Goal: Find specific page/section: Find specific page/section

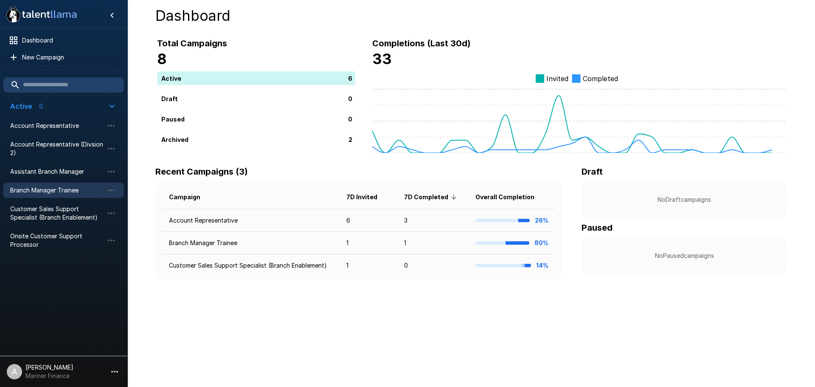
click at [65, 190] on span "Branch Manager Trainee" at bounding box center [56, 190] width 93 height 8
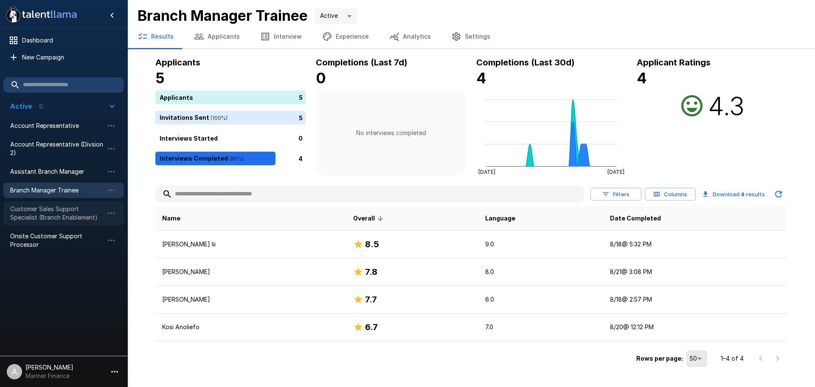
click at [39, 210] on span "Customer Sales Support Specialist (Branch Enablement)" at bounding box center [56, 213] width 93 height 17
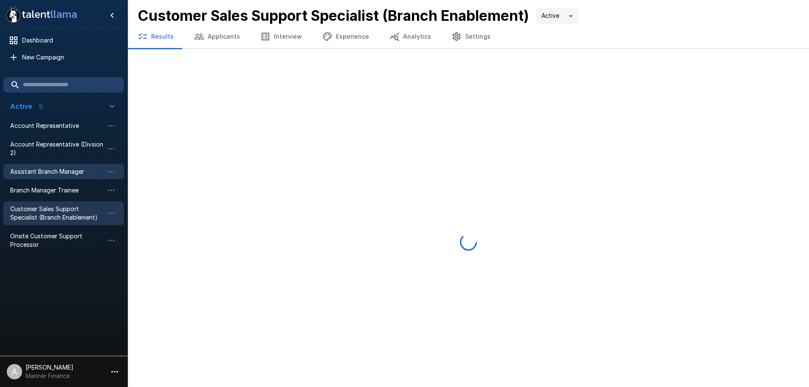
click at [58, 171] on span "Assistant Branch Manager" at bounding box center [56, 171] width 93 height 8
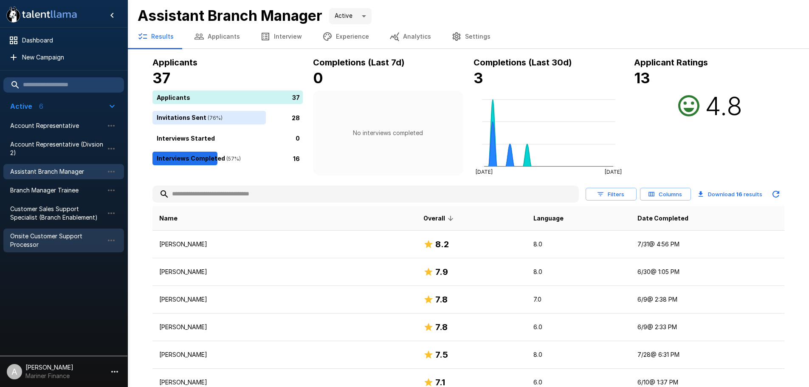
click at [47, 247] on span "Onsite Customer Support Processor" at bounding box center [56, 240] width 93 height 17
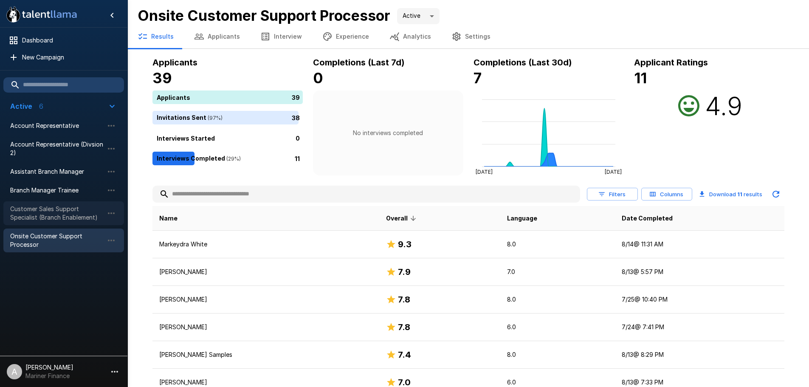
click at [59, 220] on span "Customer Sales Support Specialist (Branch Enablement)" at bounding box center [56, 213] width 93 height 17
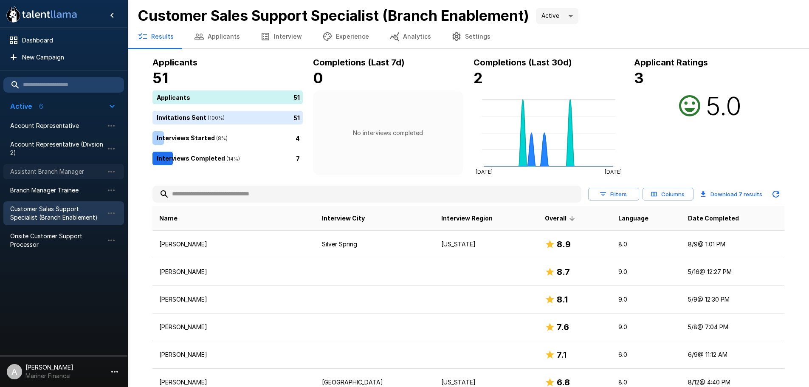
click at [90, 175] on span "Assistant Branch Manager" at bounding box center [56, 171] width 93 height 8
click at [84, 148] on span "Account Representative (Divsion 2)" at bounding box center [56, 148] width 93 height 17
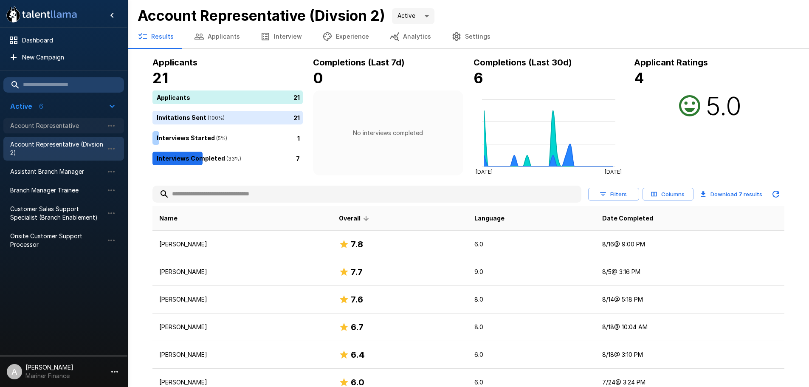
click at [88, 127] on span "Account Representative" at bounding box center [56, 125] width 93 height 8
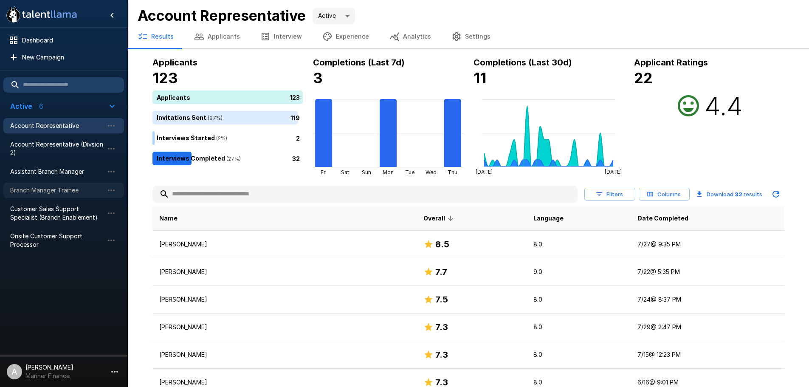
click at [79, 192] on span "Branch Manager Trainee" at bounding box center [56, 190] width 93 height 8
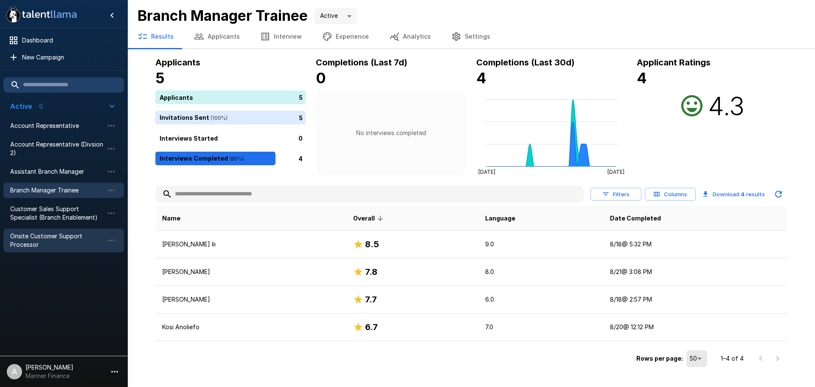
click at [76, 248] on span "Onsite Customer Support Processor" at bounding box center [56, 240] width 93 height 17
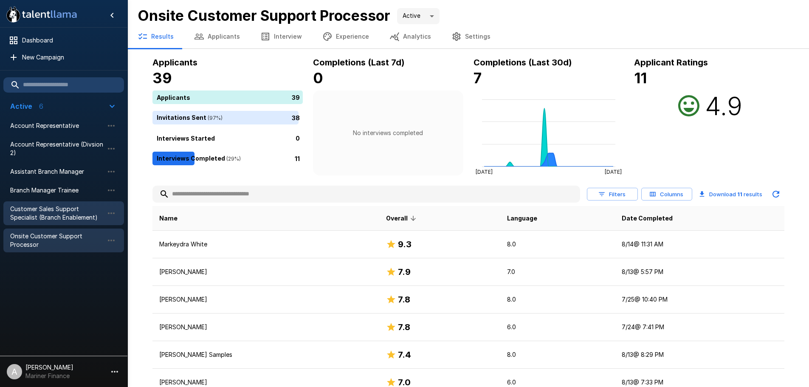
click at [71, 214] on span "Customer Sales Support Specialist (Branch Enablement)" at bounding box center [56, 213] width 93 height 17
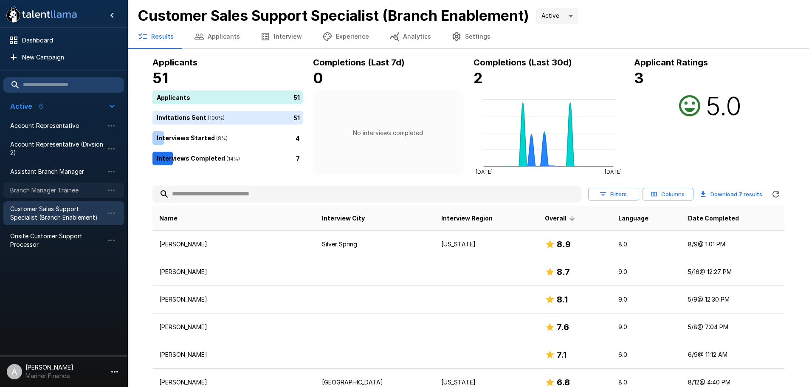
click at [70, 192] on span "Branch Manager Trainee" at bounding box center [56, 190] width 93 height 8
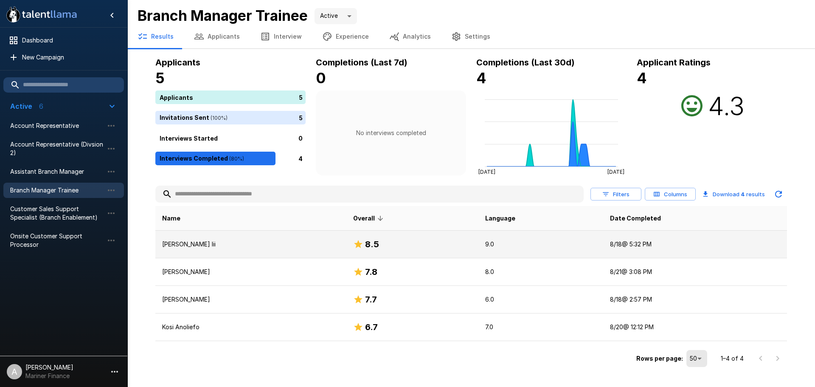
click at [340, 245] on p "[PERSON_NAME] Iii" at bounding box center [251, 244] width 178 height 8
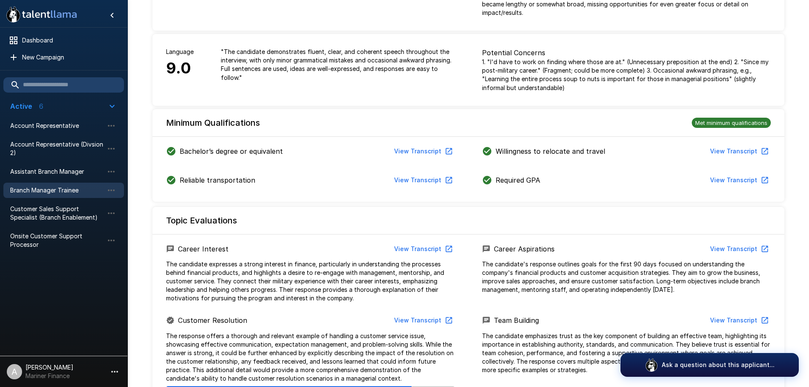
scroll to position [70, 0]
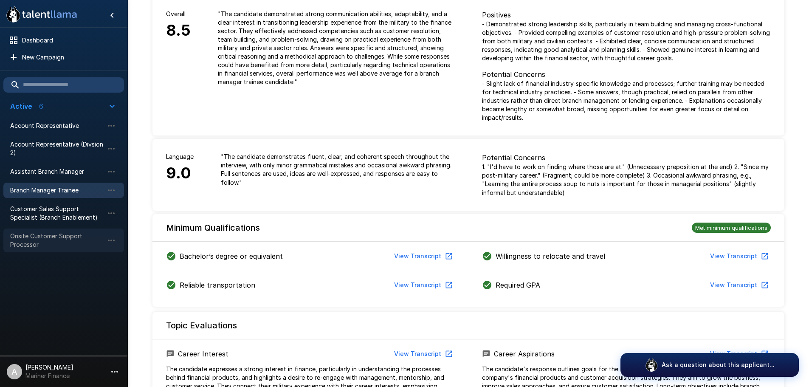
click at [64, 236] on span "Onsite Customer Support Processor" at bounding box center [56, 240] width 93 height 17
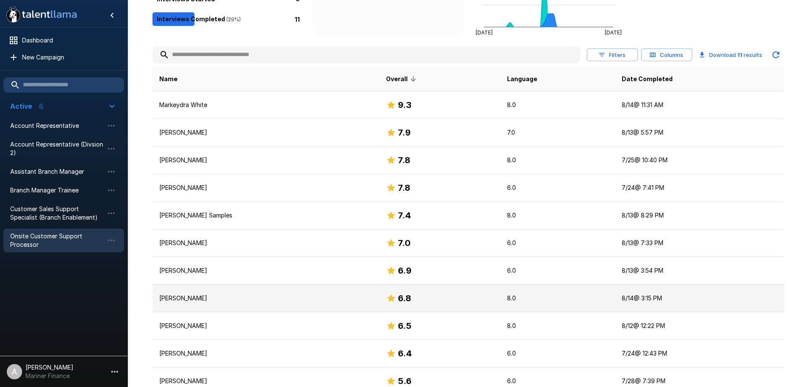
scroll to position [155, 0]
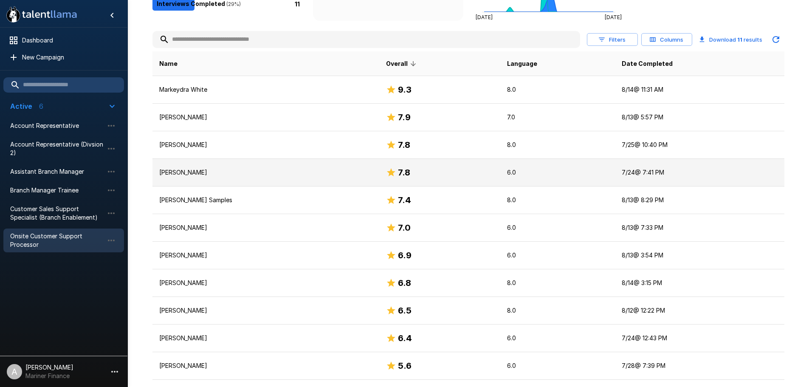
click at [313, 175] on p "[PERSON_NAME]" at bounding box center [265, 172] width 213 height 8
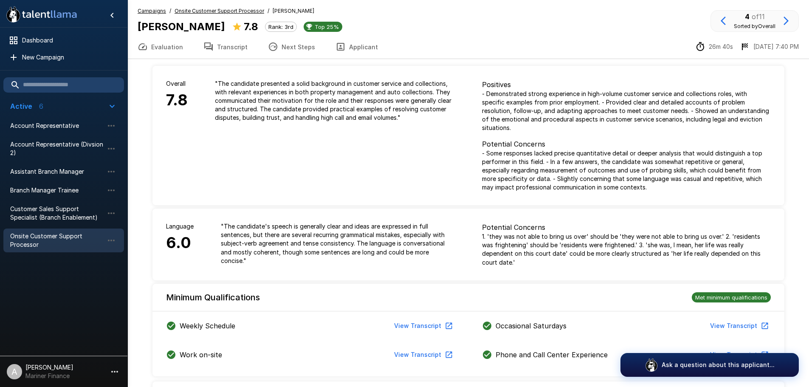
click at [238, 10] on u "Onsite Customer Support Processor" at bounding box center [220, 11] width 90 height 6
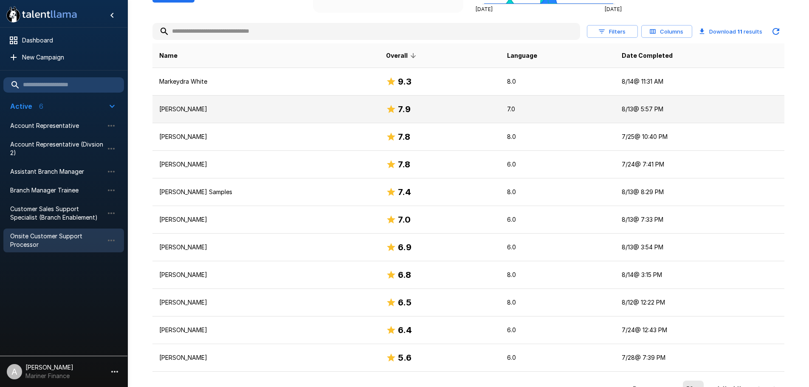
scroll to position [176, 0]
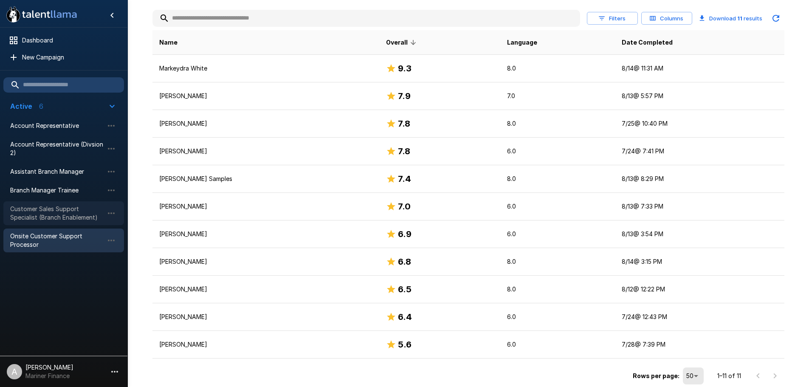
click at [89, 217] on span "Customer Sales Support Specialist (Branch Enablement)" at bounding box center [56, 213] width 93 height 17
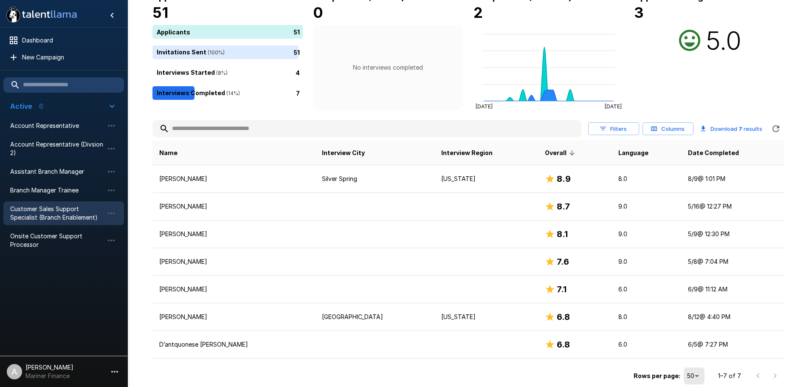
scroll to position [65, 0]
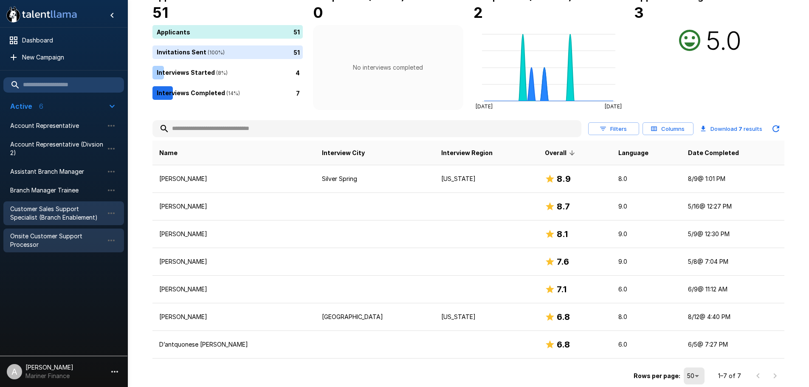
click at [55, 237] on span "Onsite Customer Support Processor" at bounding box center [56, 240] width 93 height 17
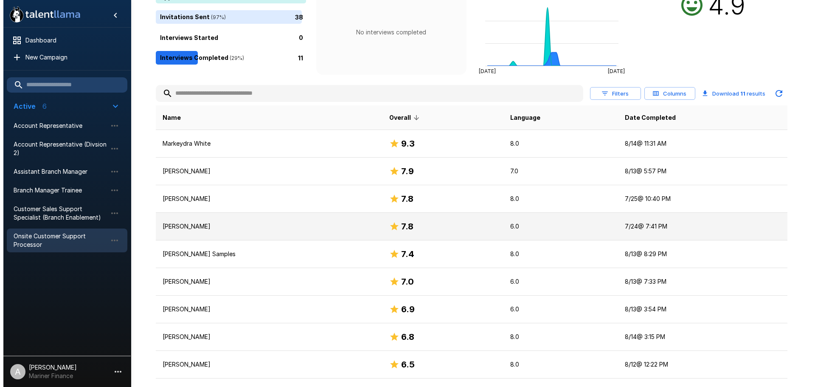
scroll to position [176, 0]
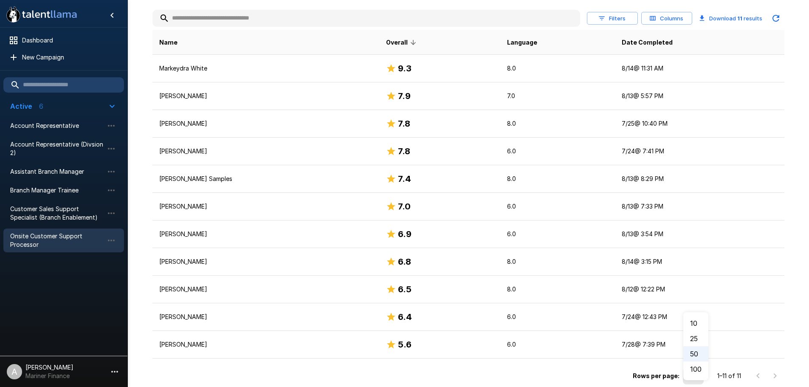
click at [682, 211] on body ".st0{fill:#FFFFFF;} .st1{fill:#76a4ed;} Dashboard New Campaign Active 6 Account…" at bounding box center [407, 17] width 815 height 387
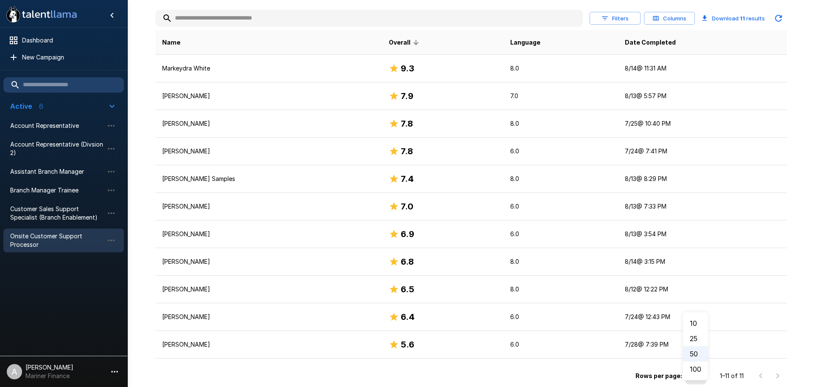
click at [692, 372] on li "100" at bounding box center [695, 368] width 25 height 15
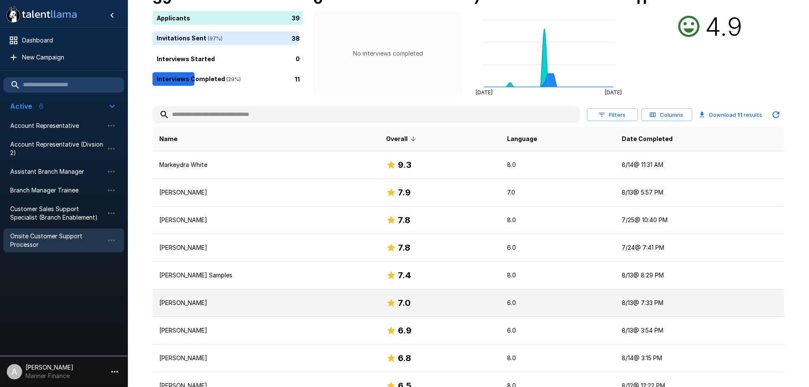
scroll to position [0, 0]
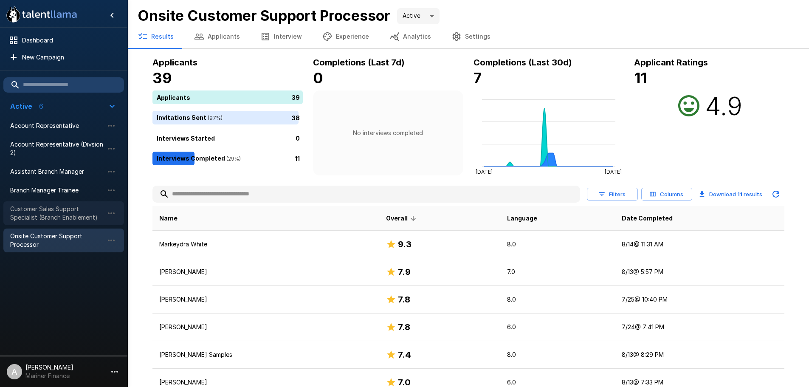
click at [76, 218] on span "Customer Sales Support Specialist (Branch Enablement)" at bounding box center [56, 213] width 93 height 17
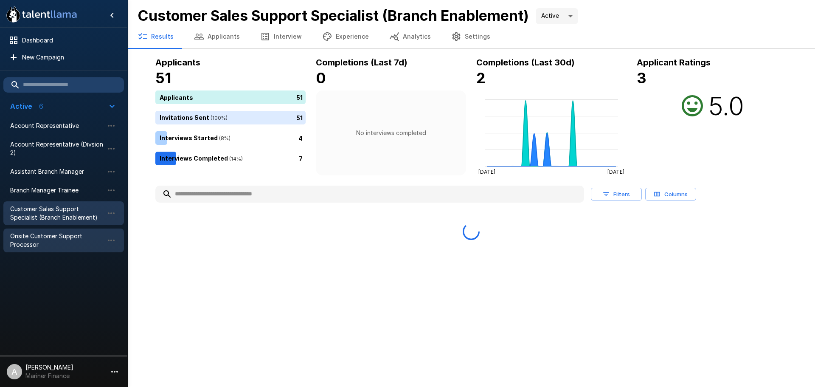
click at [64, 237] on span "Onsite Customer Support Processor" at bounding box center [56, 240] width 93 height 17
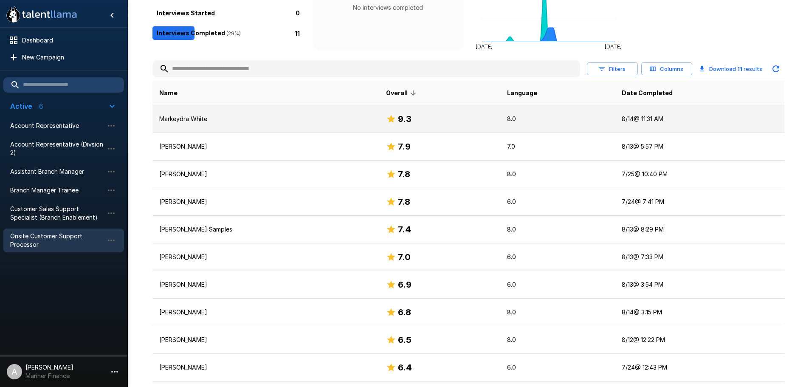
scroll to position [127, 0]
